Goal: Information Seeking & Learning: Learn about a topic

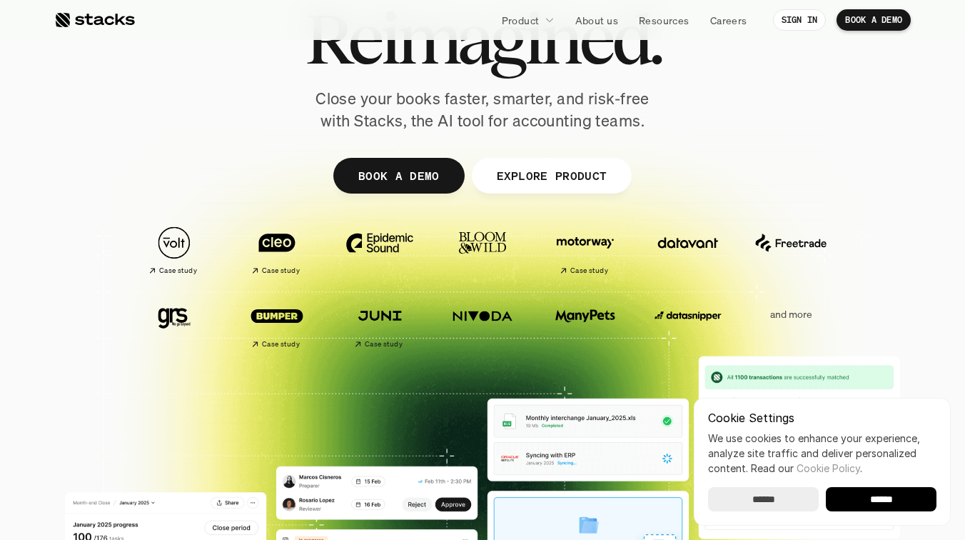
scroll to position [321, 0]
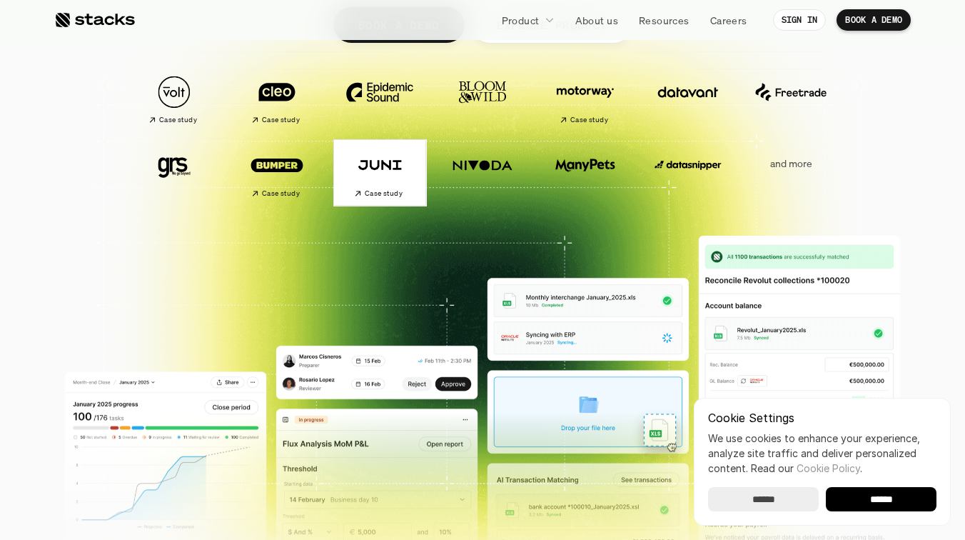
click at [375, 170] on img at bounding box center [380, 165] width 80 height 56
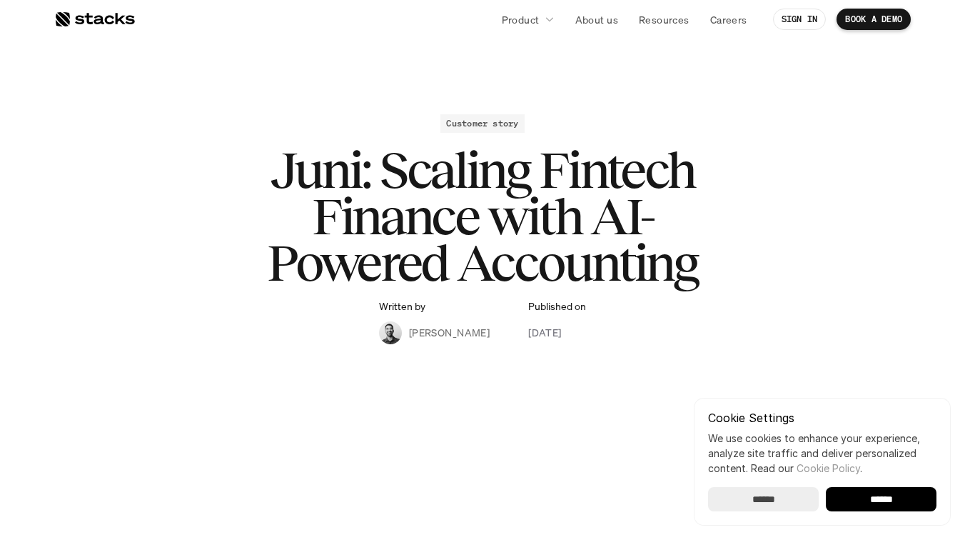
drag, startPoint x: 398, startPoint y: 151, endPoint x: 543, endPoint y: 163, distance: 145.3
click at [543, 163] on h1 "Juni: Scaling Fintech Finance with AI-Powered Accounting" at bounding box center [482, 216] width 571 height 138
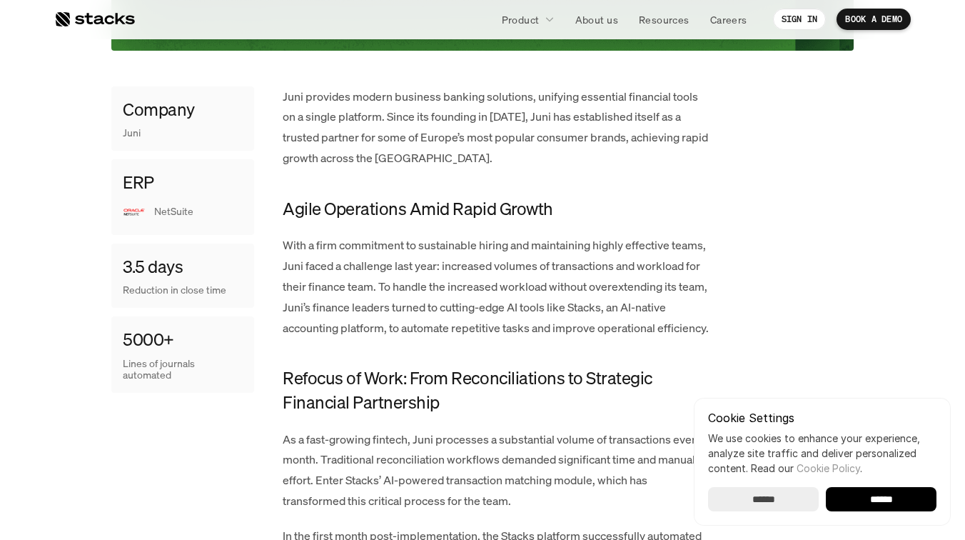
scroll to position [645, 0]
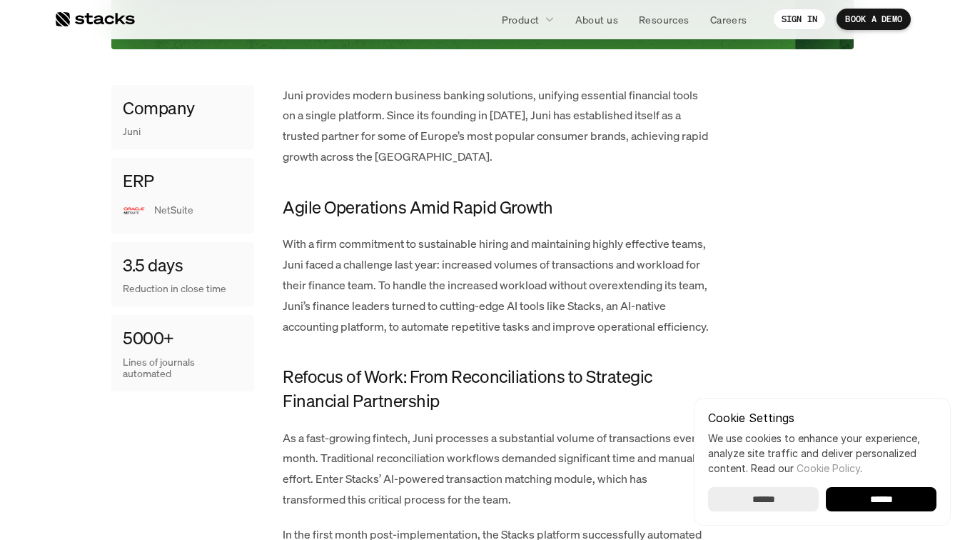
drag, startPoint x: 318, startPoint y: 251, endPoint x: 497, endPoint y: 311, distance: 189.1
click at [497, 311] on p "With a firm commitment to sustainable hiring and maintaining highly effective t…" at bounding box center [497, 284] width 428 height 103
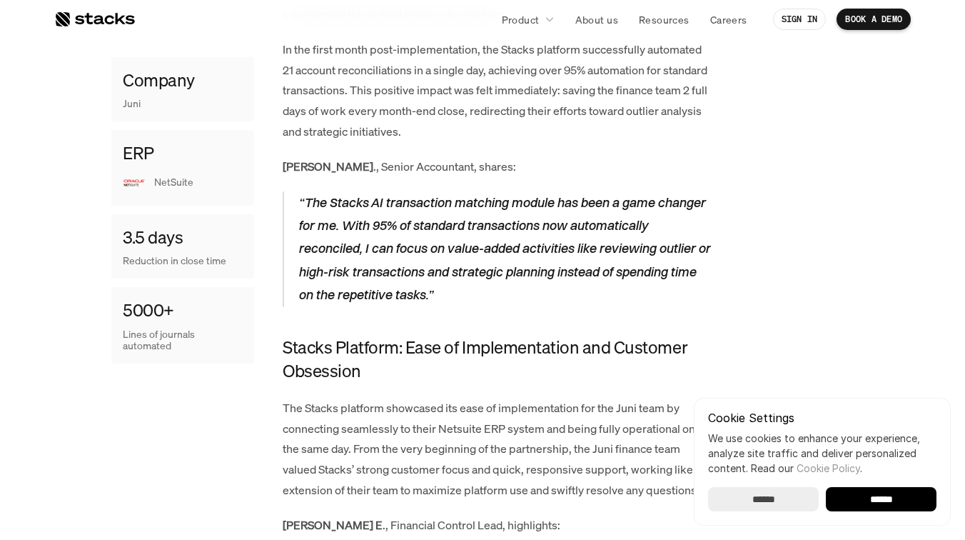
scroll to position [1132, 0]
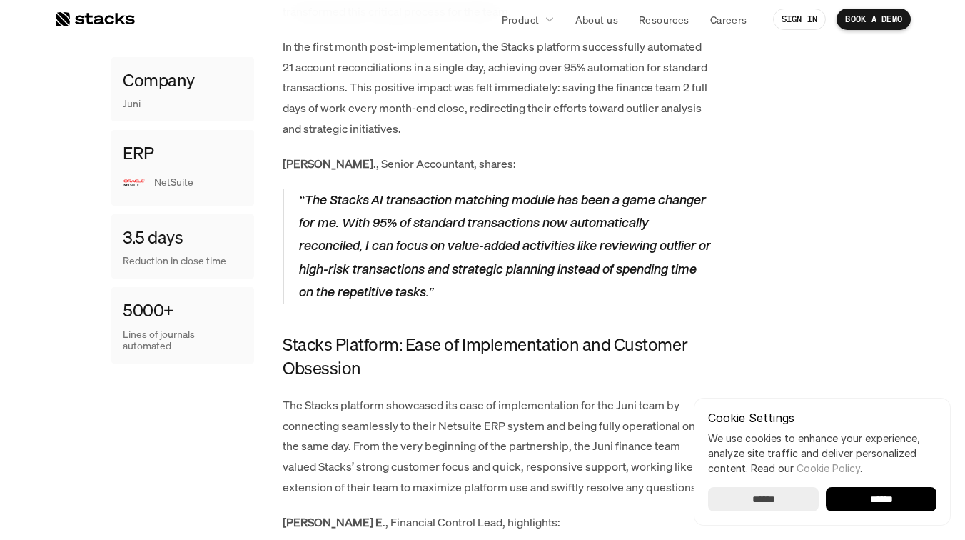
drag, startPoint x: 374, startPoint y: 196, endPoint x: 611, endPoint y: 270, distance: 248.3
click at [611, 270] on p "“The Stacks AI transaction matching module has been a game changer for me. With…" at bounding box center [504, 246] width 413 height 116
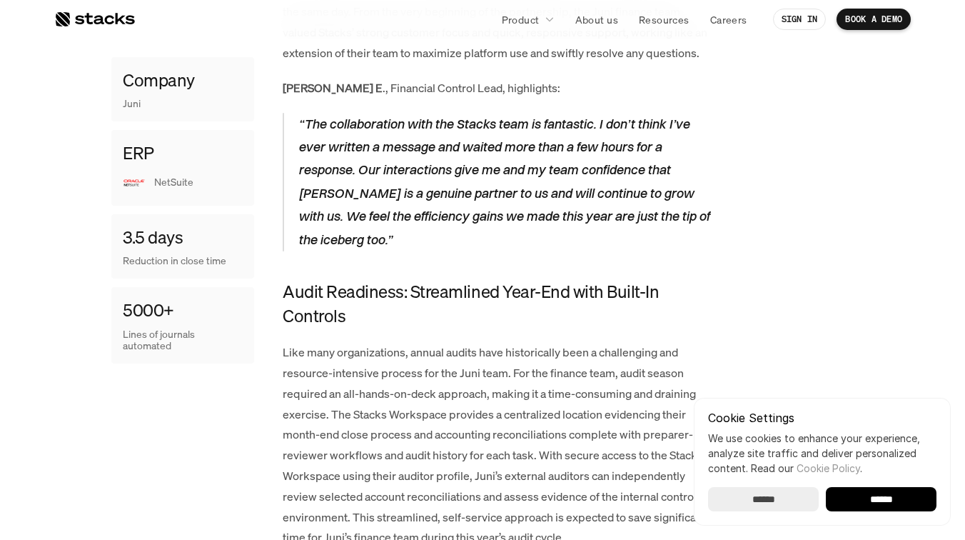
scroll to position [1575, 0]
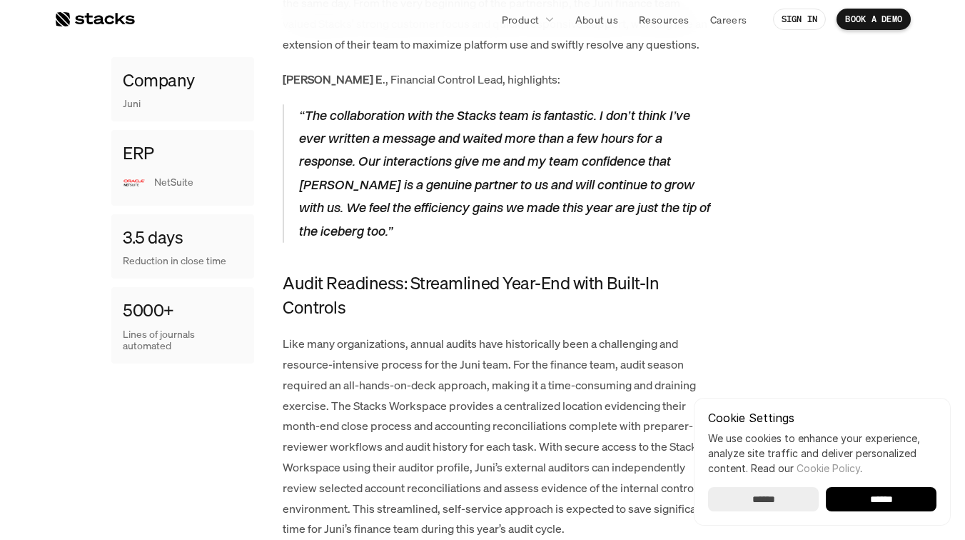
drag, startPoint x: 405, startPoint y: 118, endPoint x: 664, endPoint y: 207, distance: 273.8
click at [664, 206] on p "“The collaboration with the Stacks team is fantastic. I don’t think I’ve ever w…" at bounding box center [504, 173] width 413 height 138
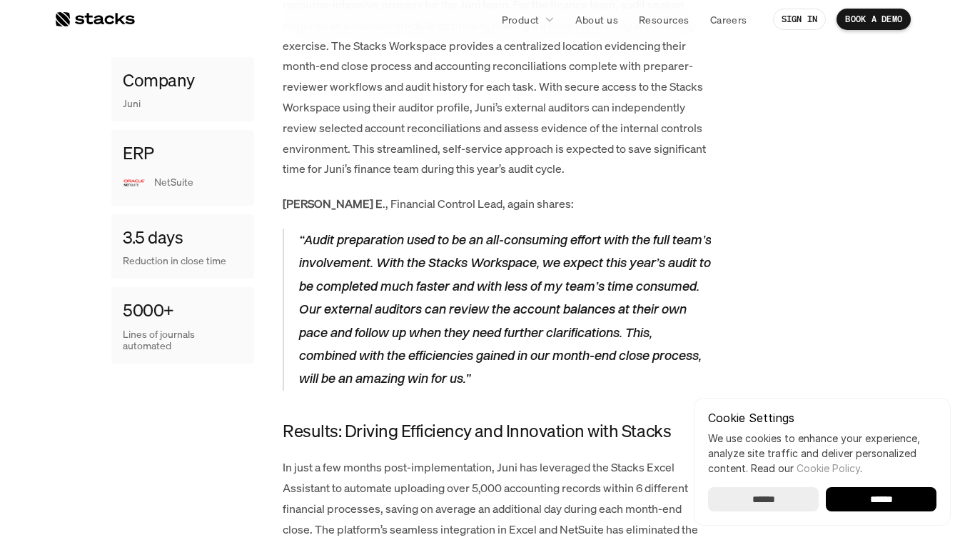
scroll to position [1954, 0]
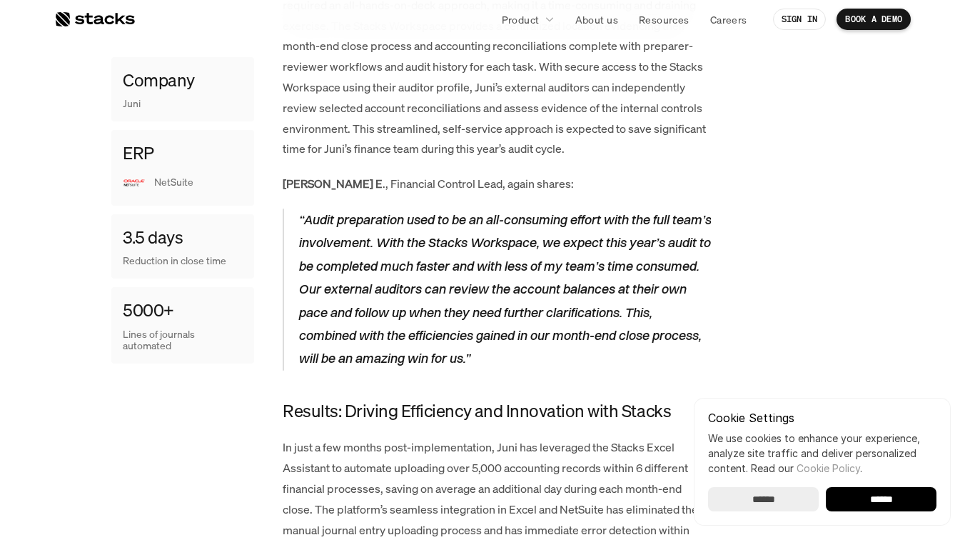
drag, startPoint x: 360, startPoint y: 214, endPoint x: 636, endPoint y: 214, distance: 275.5
click at [636, 214] on p "“Audit preparation used to be an all-consuming effort with the full team’s invo…" at bounding box center [504, 289] width 413 height 162
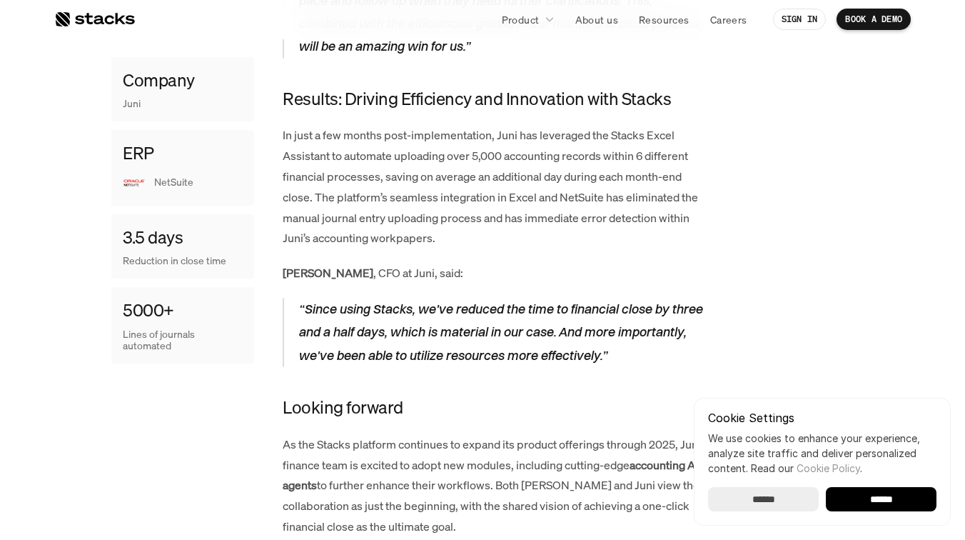
scroll to position [2400, 0]
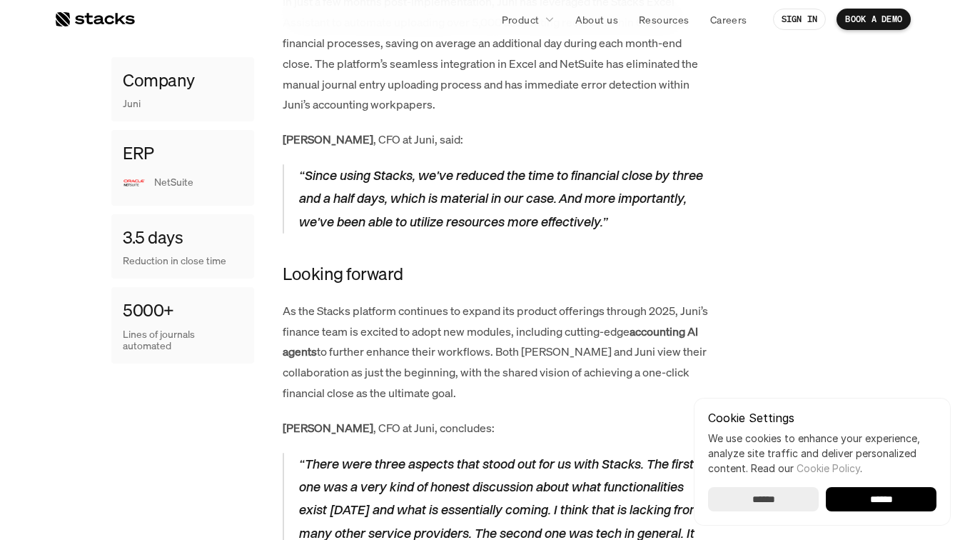
drag, startPoint x: 323, startPoint y: 166, endPoint x: 528, endPoint y: 205, distance: 209.3
click at [528, 205] on p "“Since using Stacks, we've reduced the time to financial close by three and a h…" at bounding box center [504, 198] width 413 height 69
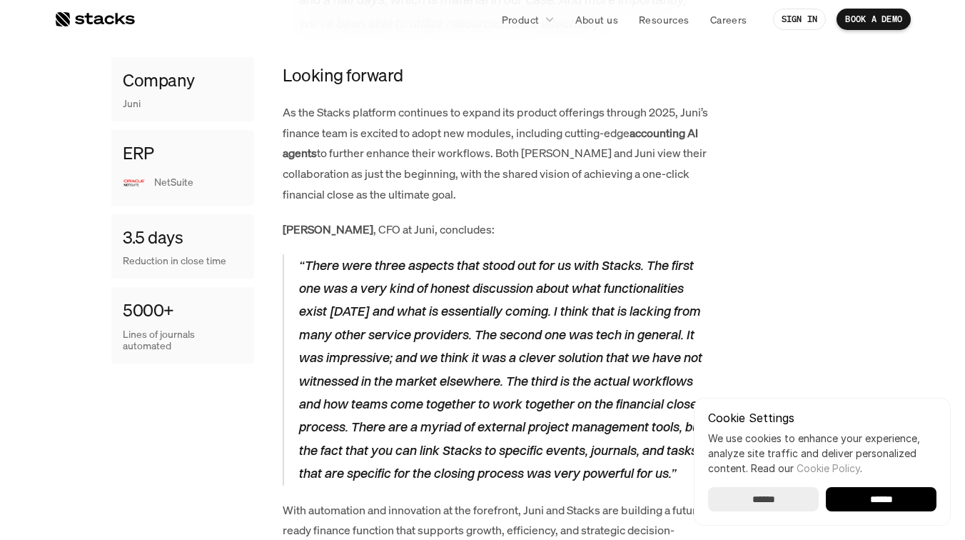
scroll to position [2617, 0]
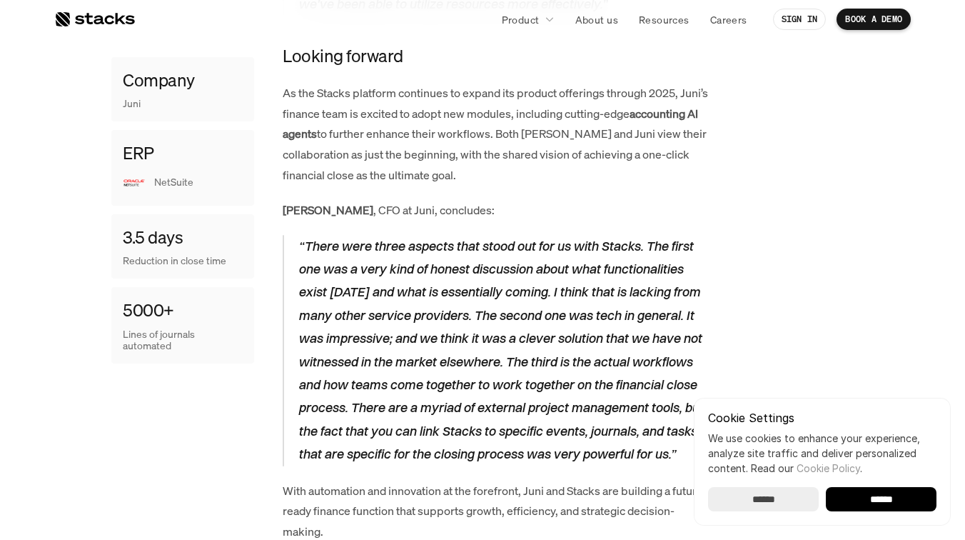
drag, startPoint x: 335, startPoint y: 253, endPoint x: 596, endPoint y: 250, distance: 261.3
click at [596, 250] on p "“There were three aspects that stood out for us with Stacks. The first one was …" at bounding box center [504, 350] width 413 height 231
drag, startPoint x: 336, startPoint y: 271, endPoint x: 642, endPoint y: 373, distance: 323.0
click at [642, 373] on p "“There were three aspects that stood out for us with Stacks. The first one was …" at bounding box center [504, 350] width 413 height 231
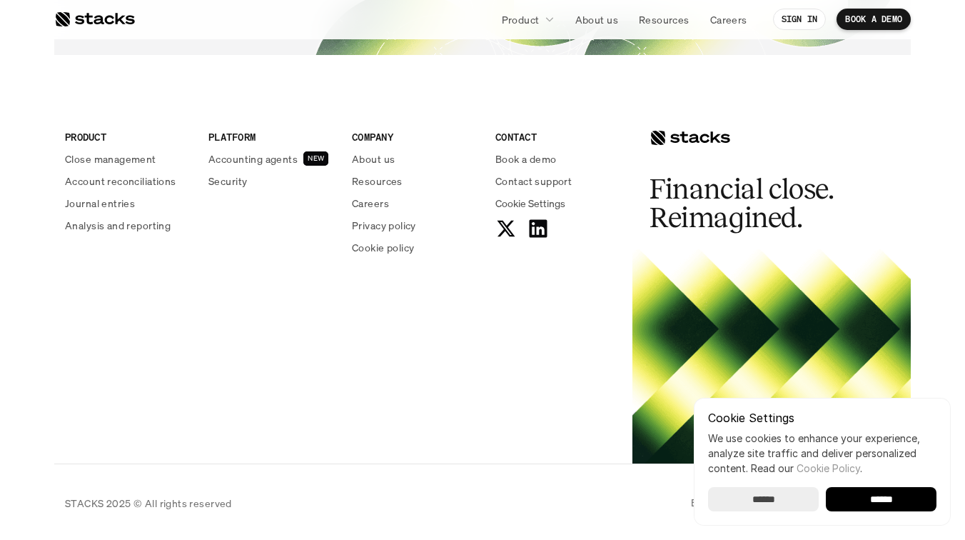
scroll to position [3739, 0]
